Goal: Find contact information: Find contact information

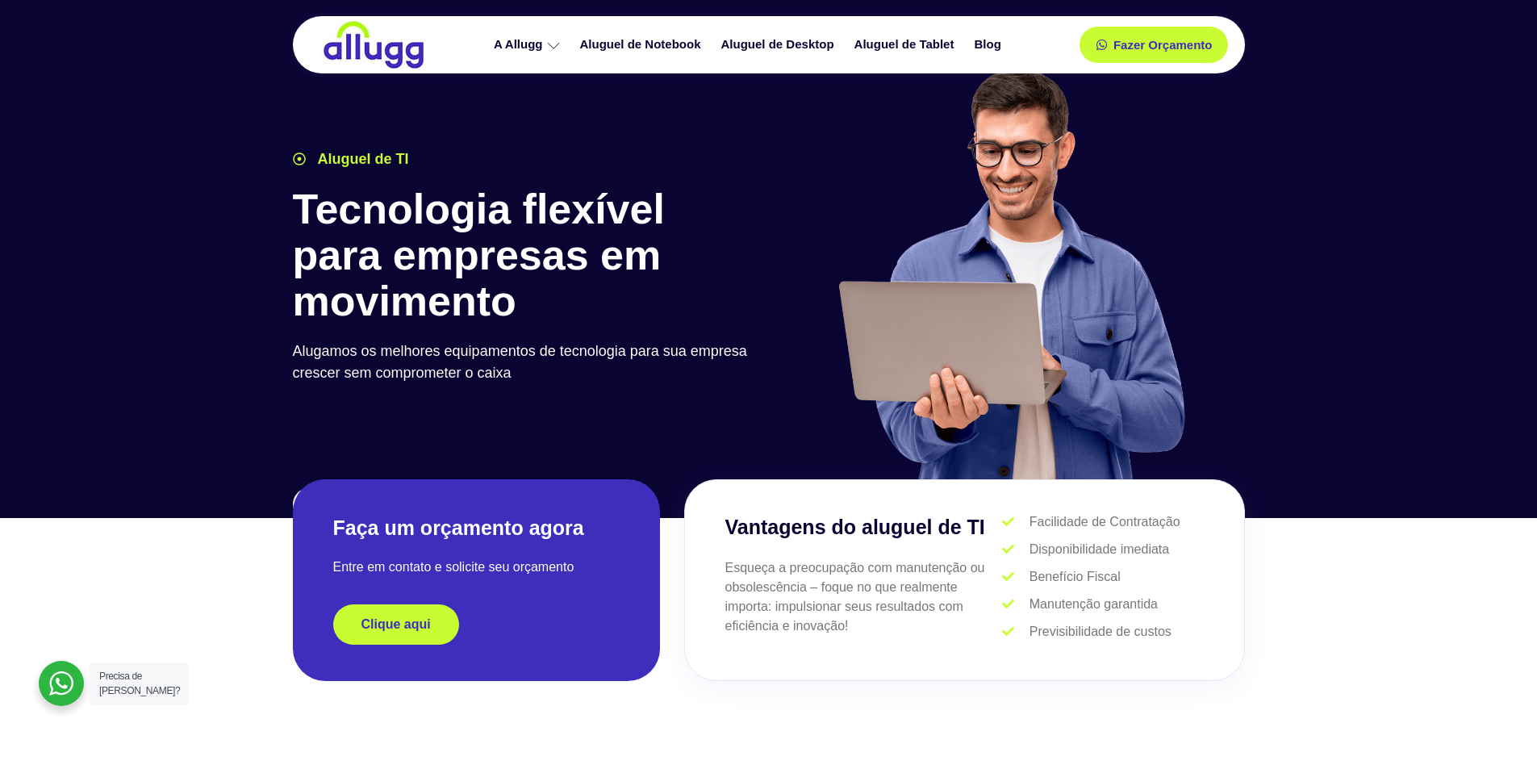
click at [1434, 94] on div at bounding box center [768, 251] width 1537 height 533
click at [1015, 47] on ul "A Allugg Compromisso ESG Aluguel de Notebook Aluguel de Desktop Aluguel de Tabl…" at bounding box center [748, 45] width 609 height 28
click at [997, 44] on link "Blog" at bounding box center [989, 45] width 47 height 28
click at [787, 44] on link "Aluguel de Desktop" at bounding box center [779, 45] width 133 height 28
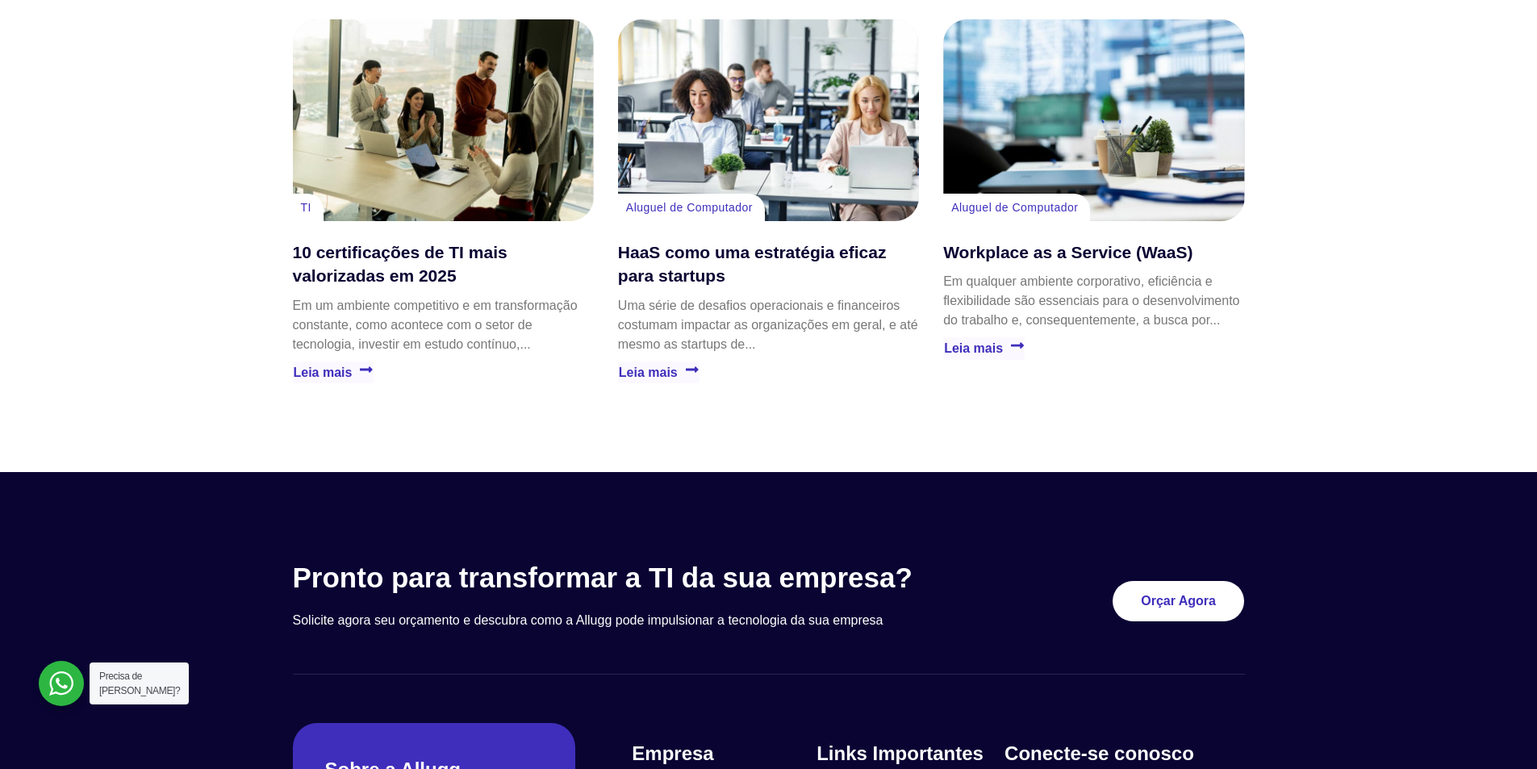
scroll to position [4619, 0]
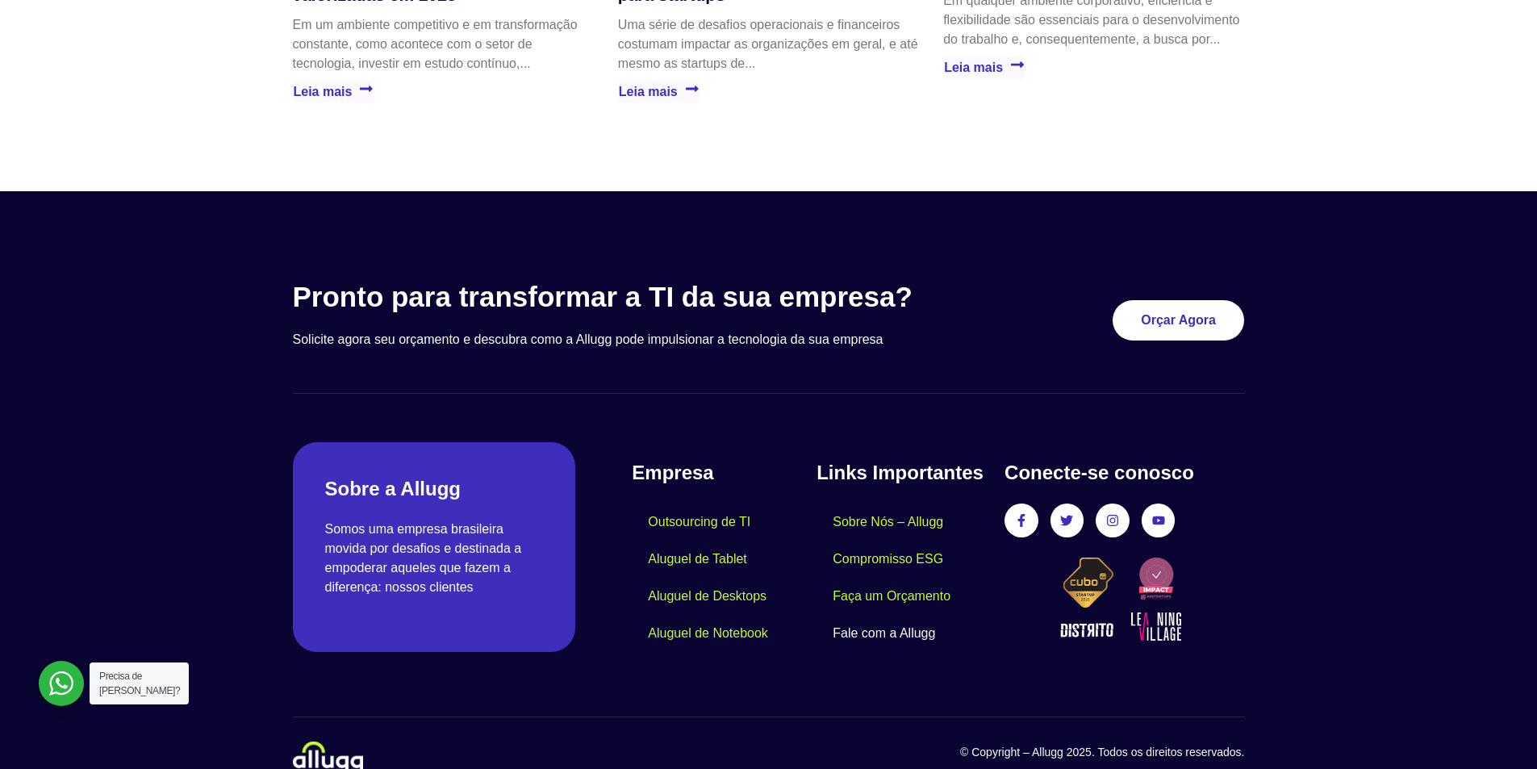
click at [863, 615] on link "Fale com a Allugg" at bounding box center [883, 633] width 135 height 37
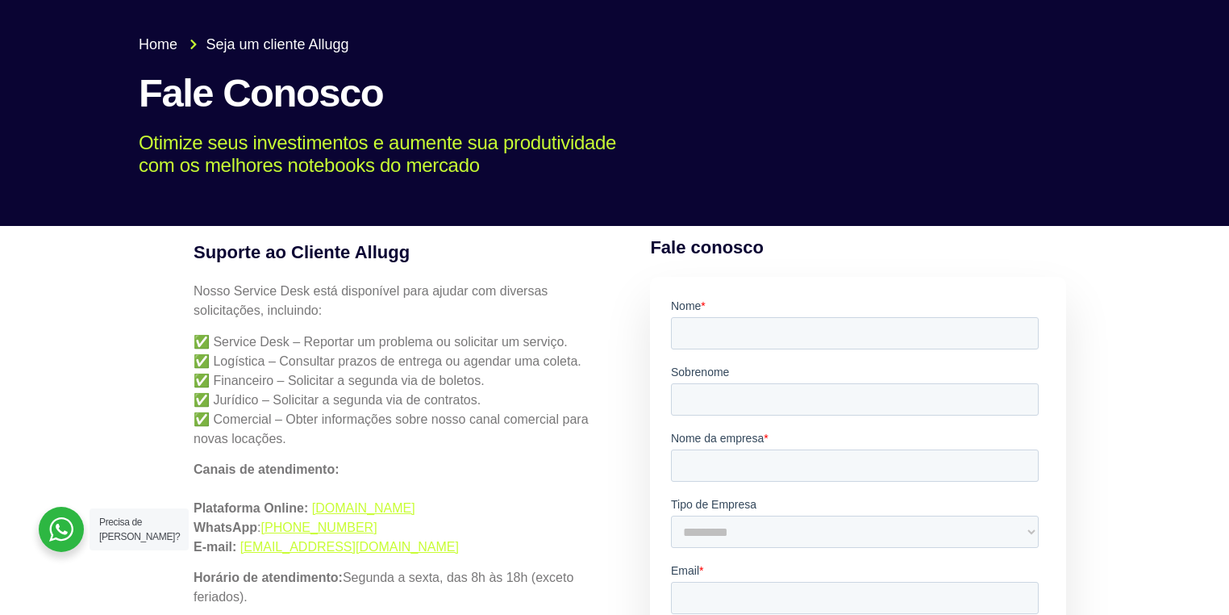
scroll to position [273, 0]
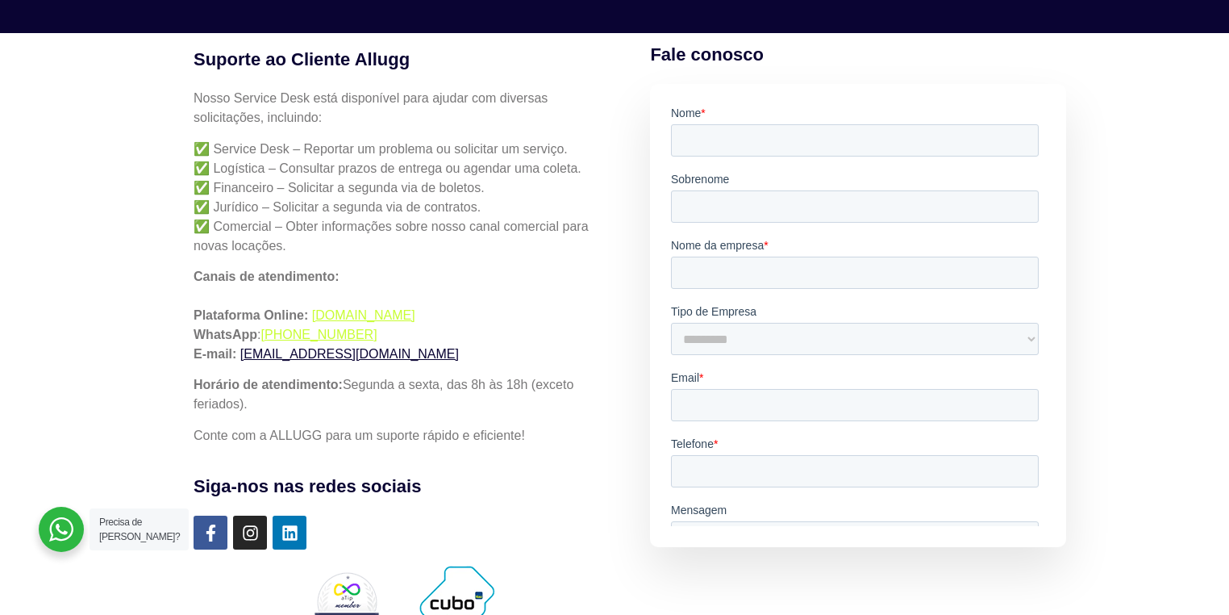
drag, startPoint x: 439, startPoint y: 354, endPoint x: 302, endPoint y: 352, distance: 136.3
click at [271, 356] on p "Canais de atendimento: Plataforma Online: [DOMAIN_NAME] WhatsApp : [PHONE_NUMBE…" at bounding box center [399, 315] width 410 height 97
click at [461, 342] on p "Canais de atendimento: Plataforma Online: [DOMAIN_NAME] WhatsApp : [PHONE_NUMBE…" at bounding box center [399, 315] width 410 height 97
